Goal: Information Seeking & Learning: Find specific fact

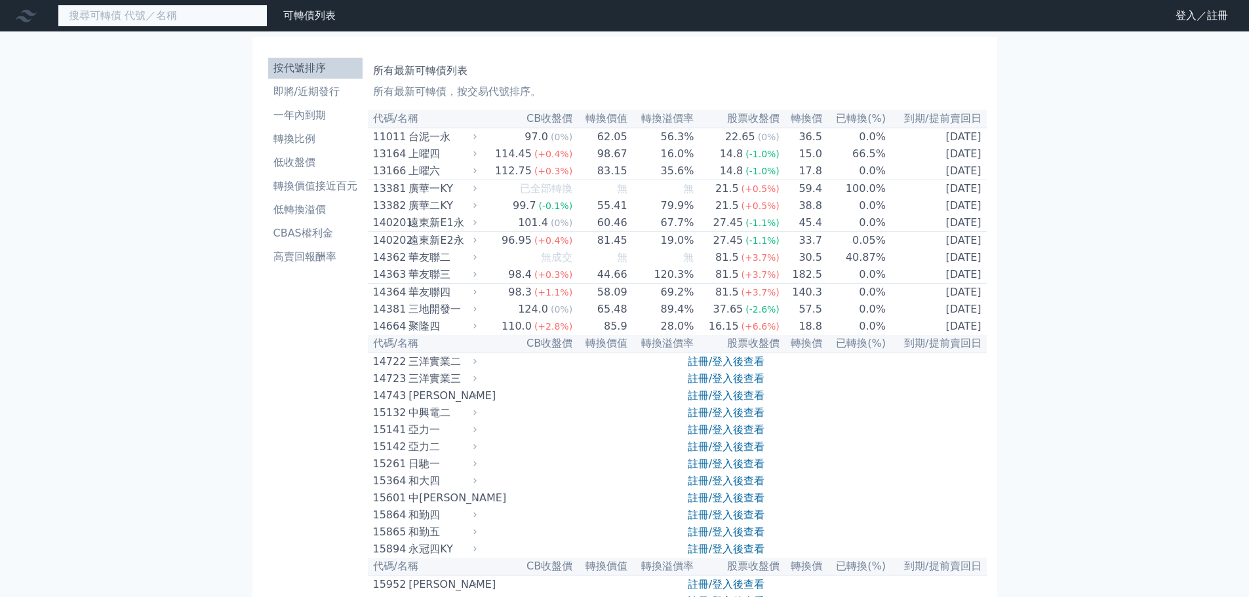
drag, startPoint x: 138, startPoint y: 16, endPoint x: 146, endPoint y: 14, distance: 7.5
click at [138, 16] on input at bounding box center [163, 16] width 210 height 22
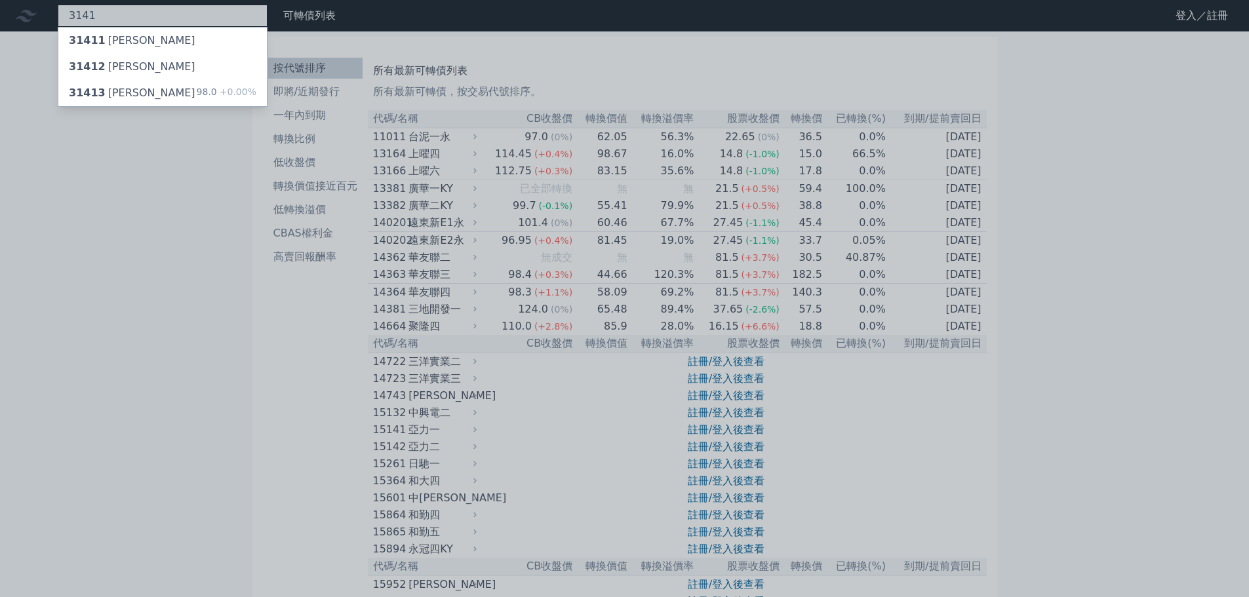
type input "3141"
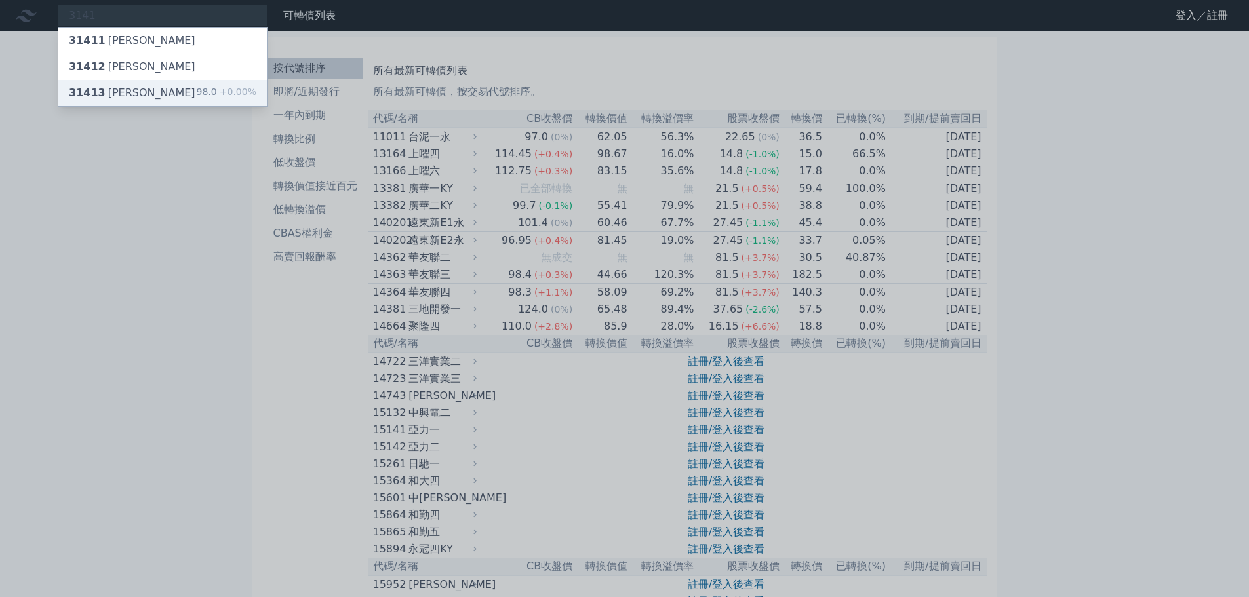
click at [170, 92] on div "31413 [PERSON_NAME] 98.0 +0.00%" at bounding box center [162, 93] width 209 height 26
click at [177, 213] on div at bounding box center [624, 298] width 1249 height 597
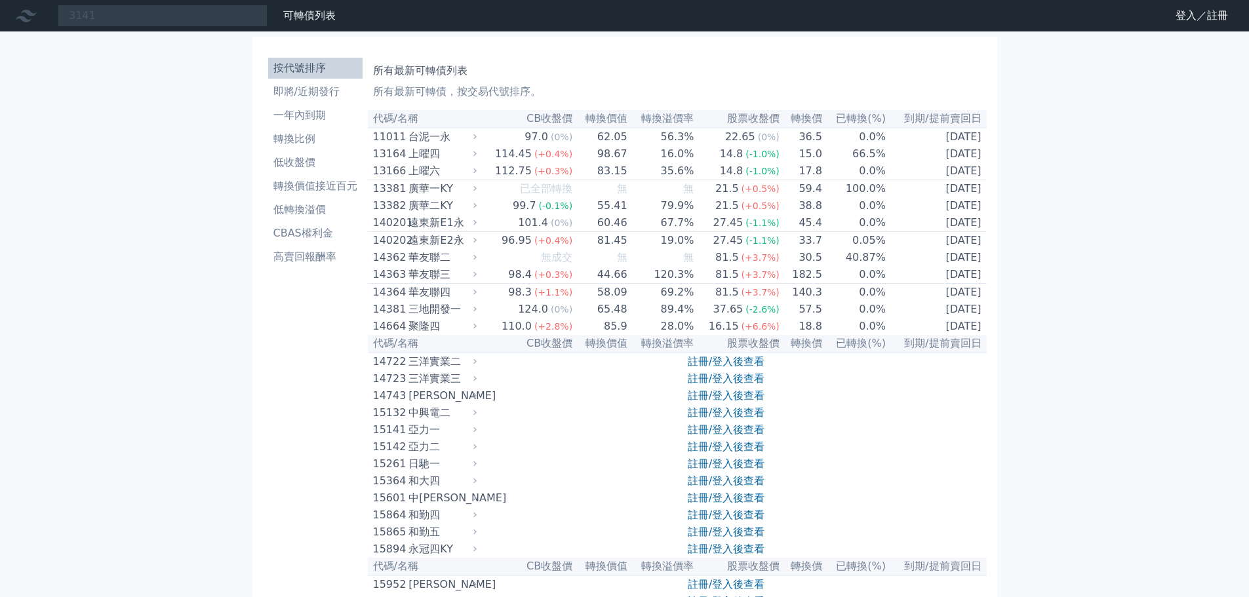
drag, startPoint x: 165, startPoint y: 161, endPoint x: 185, endPoint y: 150, distance: 22.9
